Goal: Check status

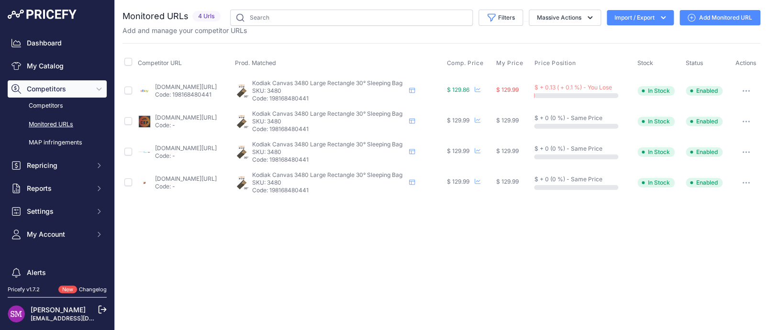
click at [742, 88] on button "button" at bounding box center [746, 90] width 19 height 13
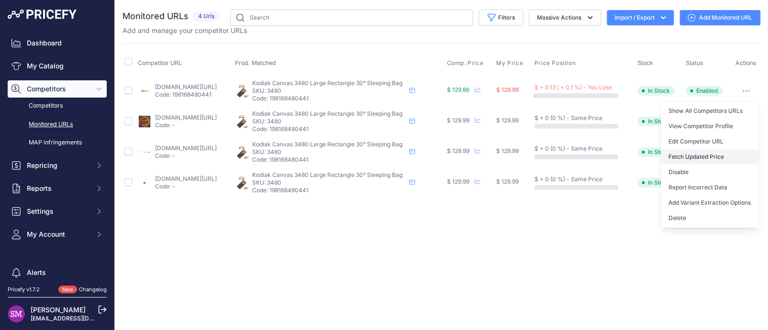
click at [684, 152] on button "Fetch Updated Price" at bounding box center [710, 156] width 98 height 15
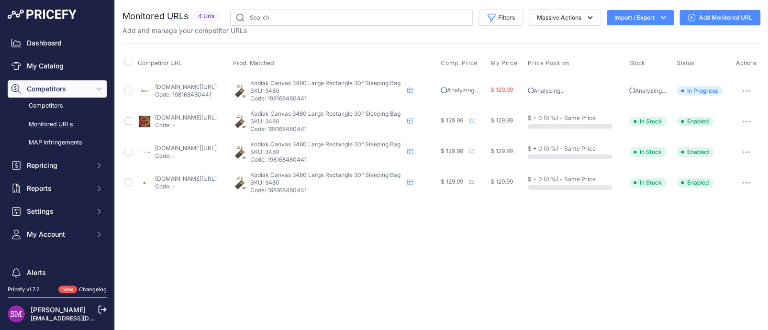
click at [172, 91] on p "Code: 198168480441" at bounding box center [186, 95] width 62 height 8
click at [161, 87] on link "[DOMAIN_NAME][URL]" at bounding box center [186, 86] width 62 height 7
